Goal: Task Accomplishment & Management: Use online tool/utility

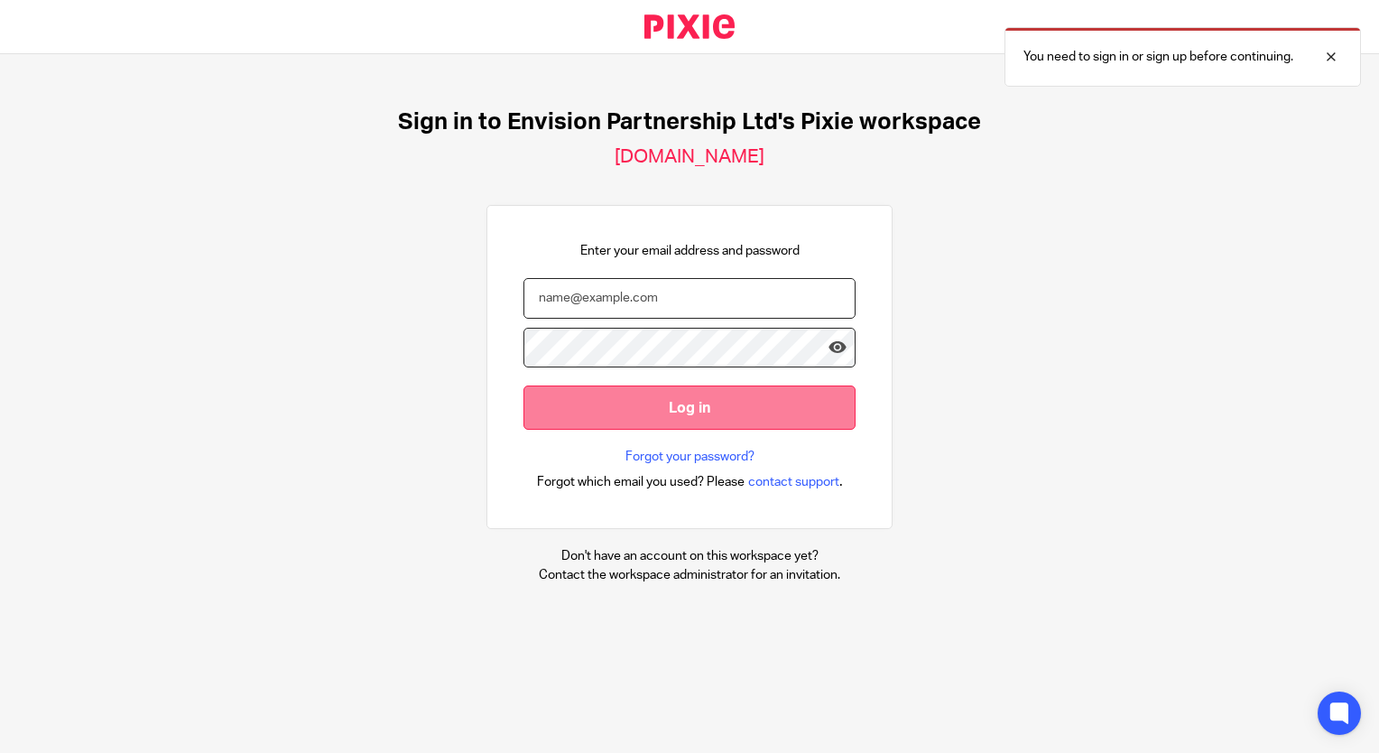
type input "[EMAIL_ADDRESS][DOMAIN_NAME]"
click at [704, 404] on input "Log in" at bounding box center [689, 407] width 332 height 44
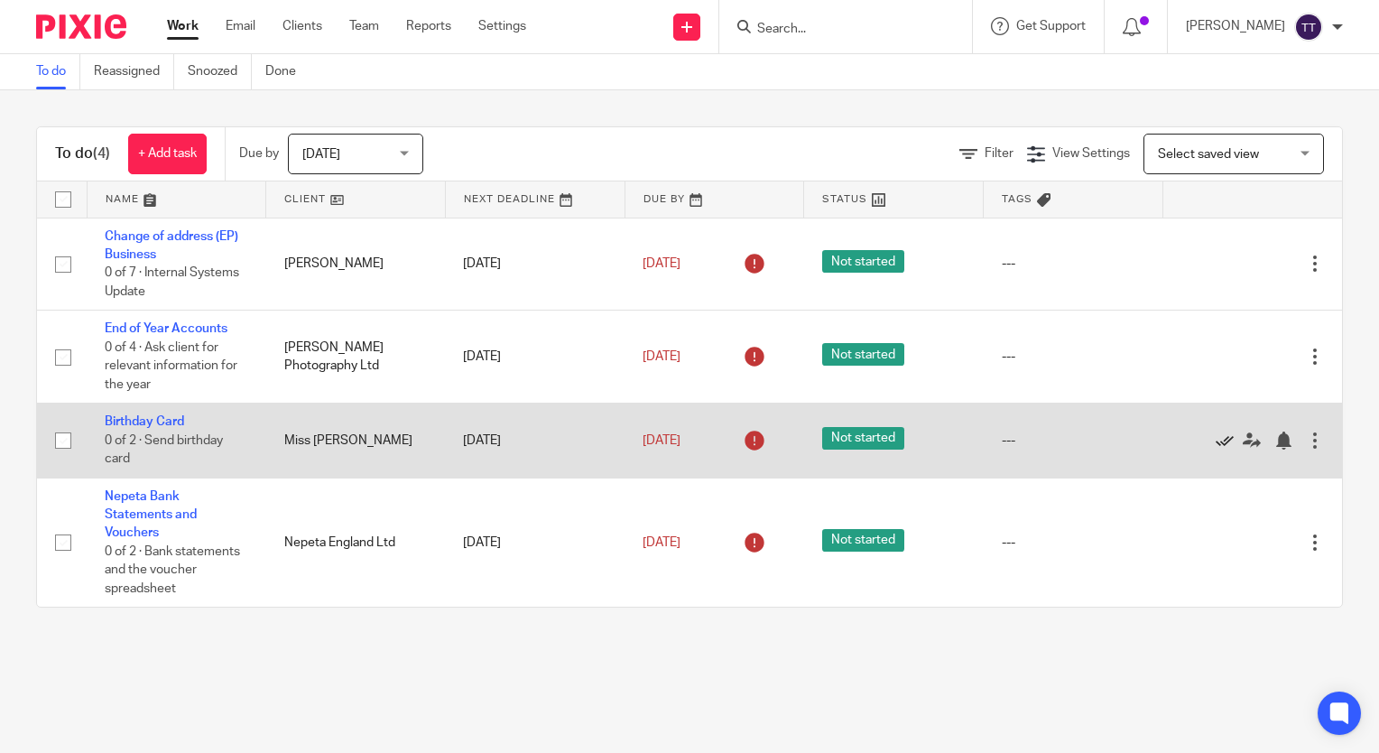
click at [1216, 437] on icon at bounding box center [1225, 440] width 18 height 18
